Goal: Task Accomplishment & Management: Manage account settings

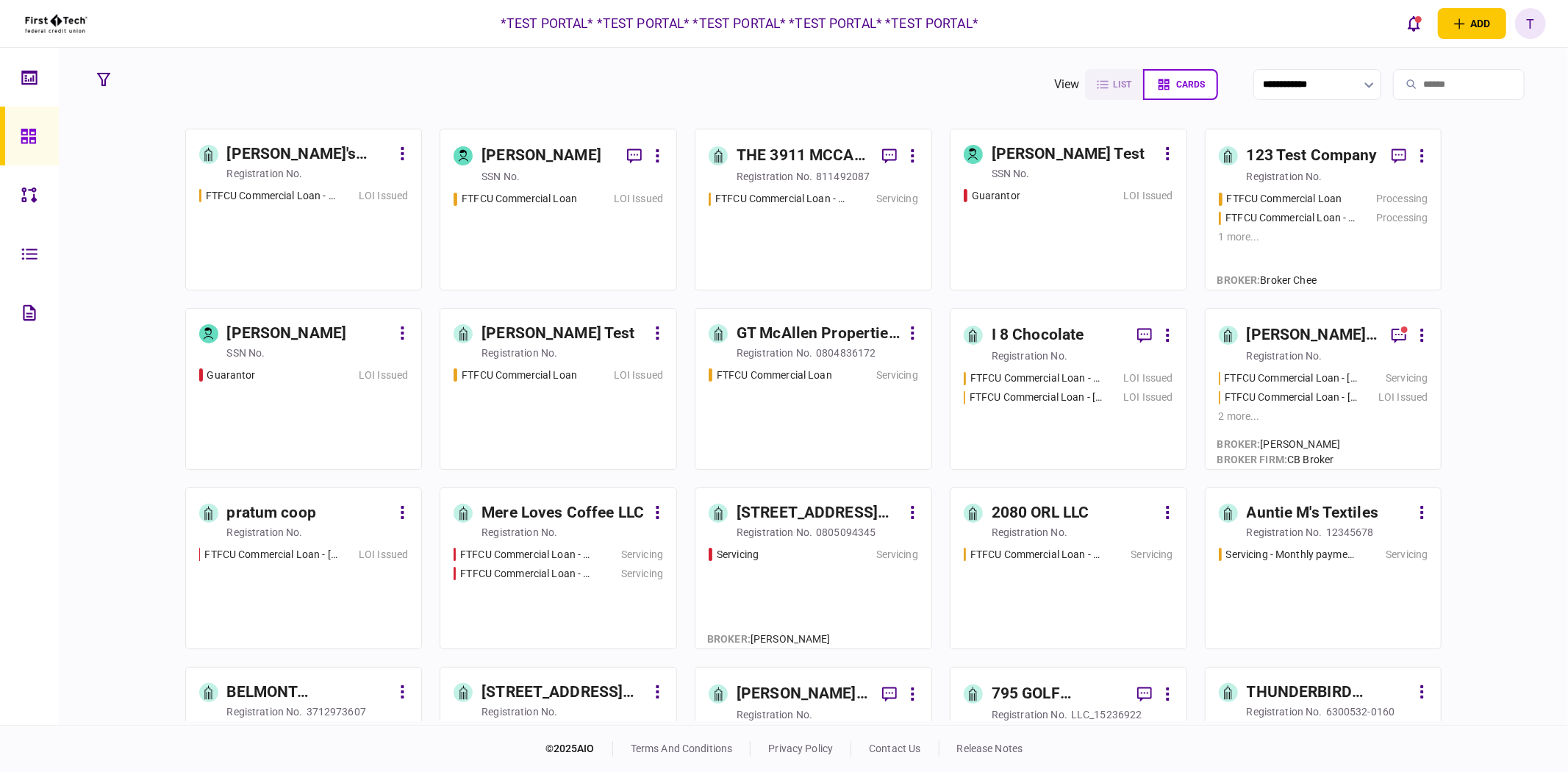
click at [1516, 17] on div "T" at bounding box center [1530, 23] width 31 height 31
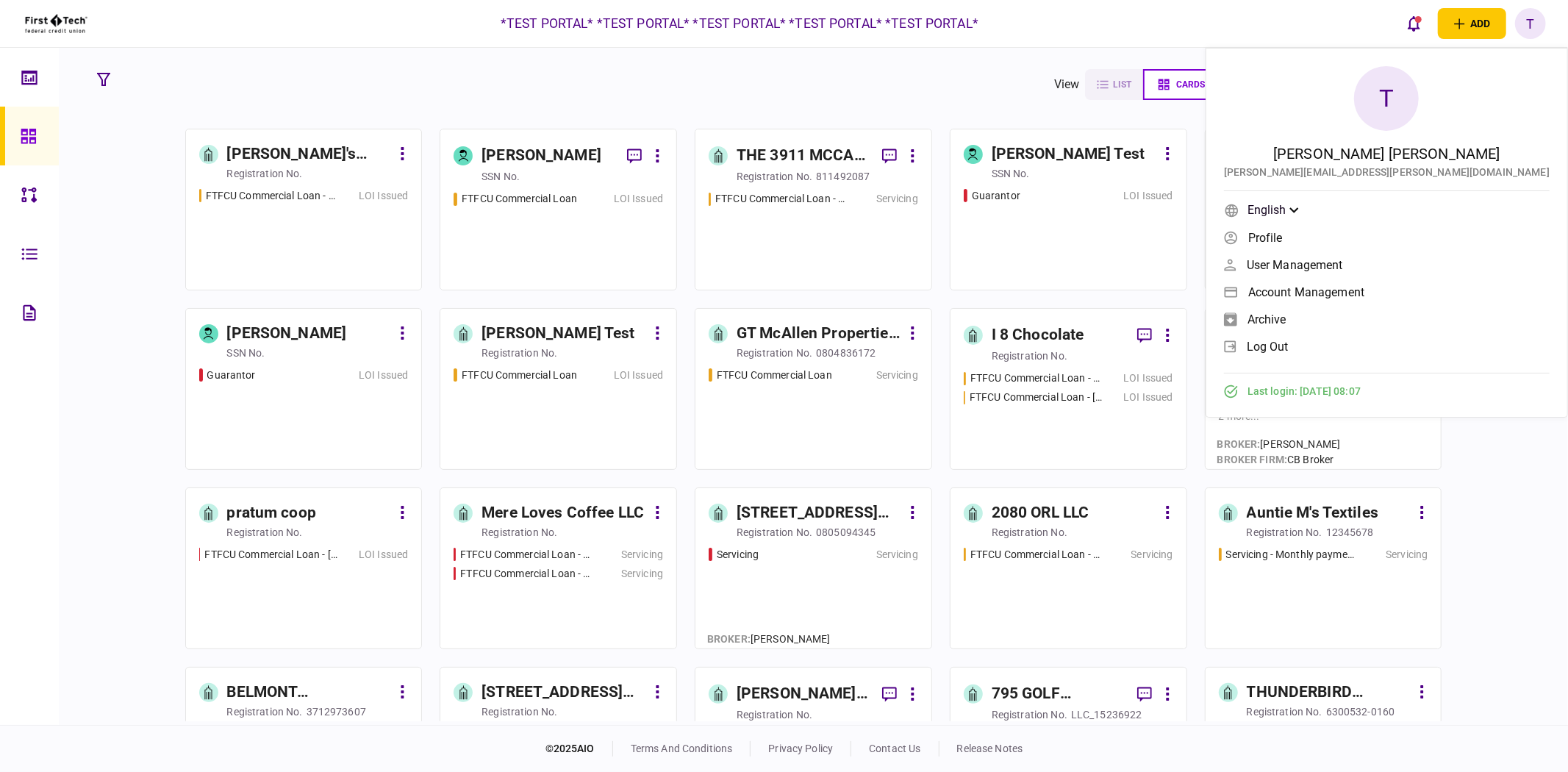
click at [1289, 341] on span "log out" at bounding box center [1267, 347] width 42 height 13
